Goal: Navigation & Orientation: Find specific page/section

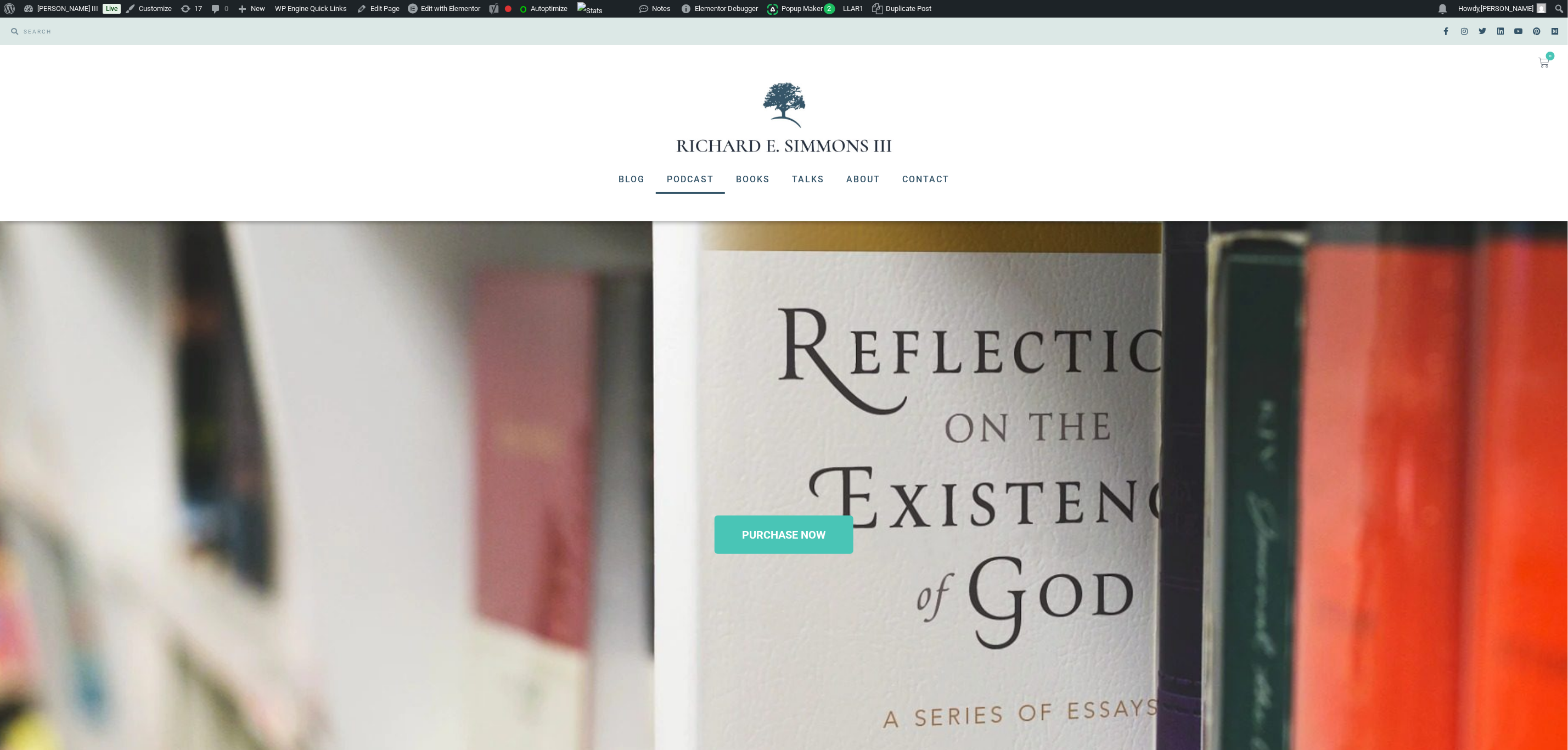
click at [701, 184] on link "Podcast" at bounding box center [690, 179] width 69 height 29
click at [747, 176] on link "Books" at bounding box center [753, 179] width 56 height 29
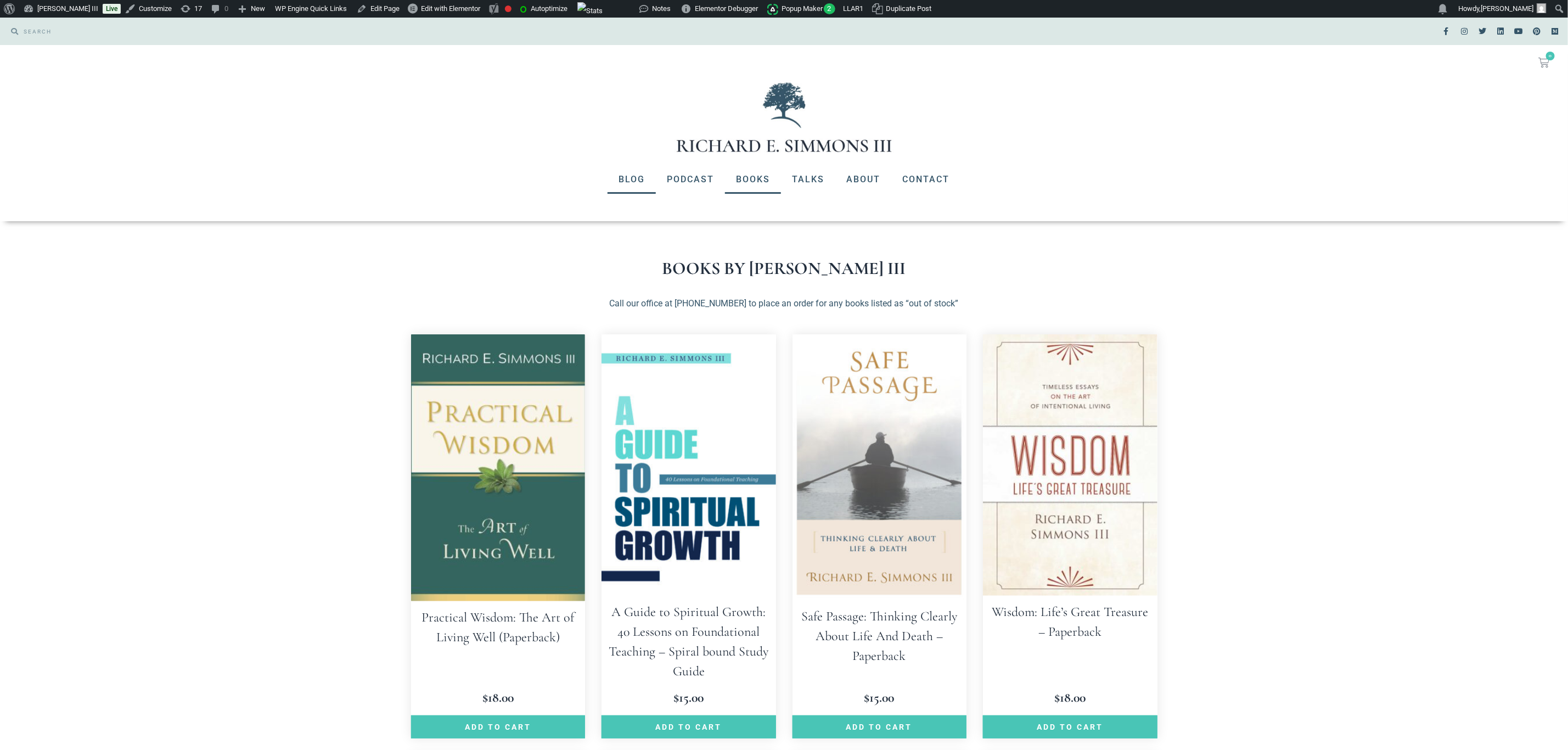
click at [624, 176] on link "Blog" at bounding box center [631, 179] width 48 height 29
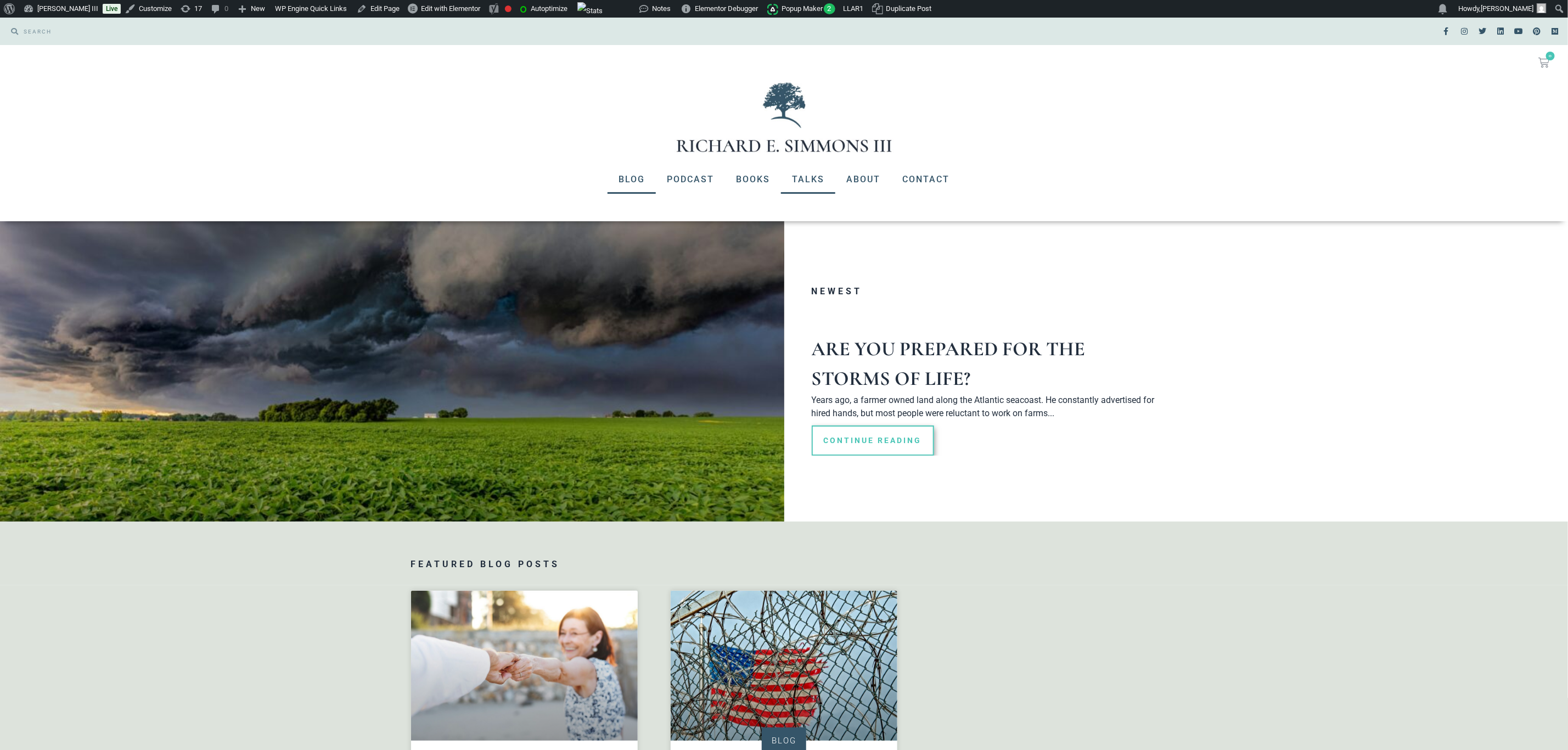
click at [818, 178] on link "Talks" at bounding box center [808, 179] width 54 height 29
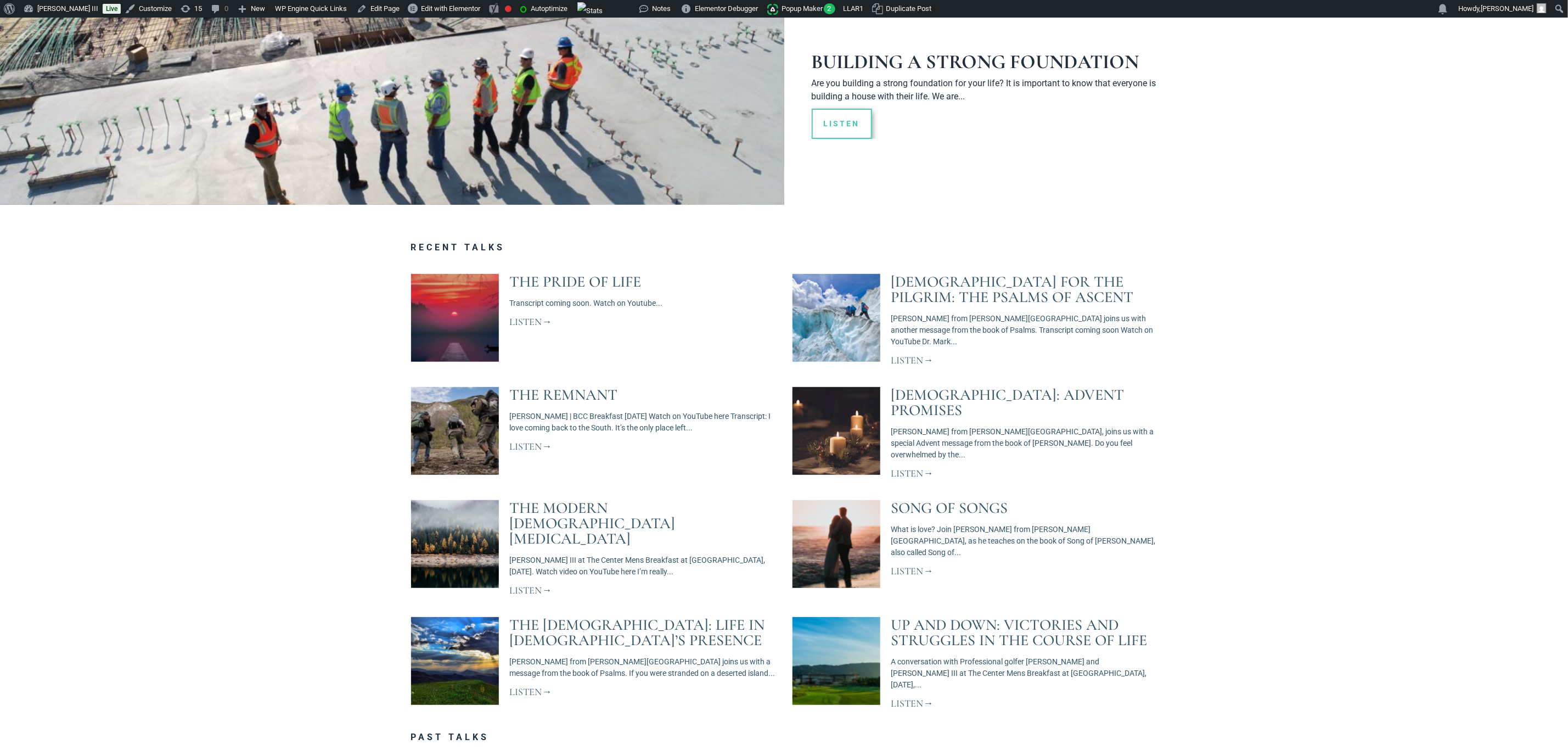
scroll to position [247, 0]
